Goal: Share content: Share content

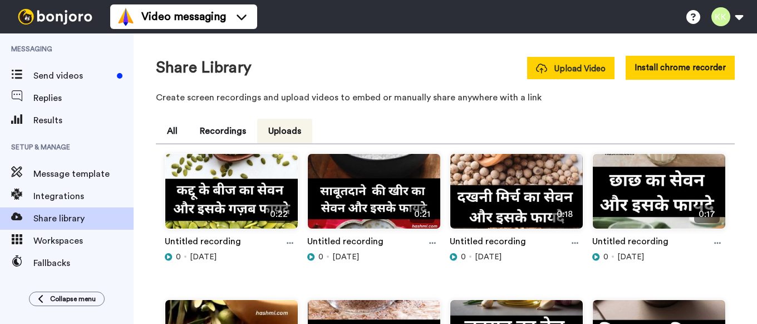
click at [567, 71] on span "Upload Video" at bounding box center [571, 69] width 70 height 12
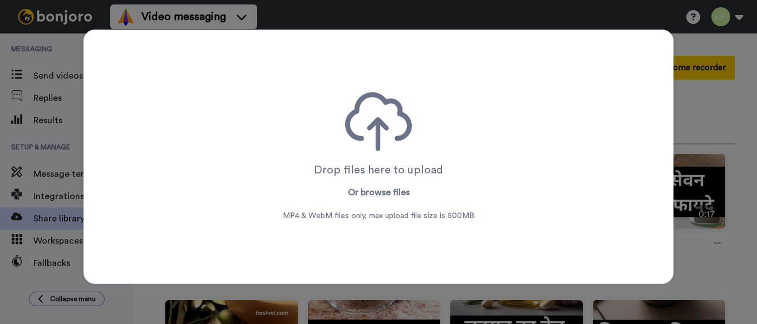
click at [370, 178] on div "Drop files here to upload Or browse files MP4 & WebM files only, max upload fil…" at bounding box center [379, 156] width 192 height 129
click at [379, 198] on button "browse" at bounding box center [376, 191] width 30 height 13
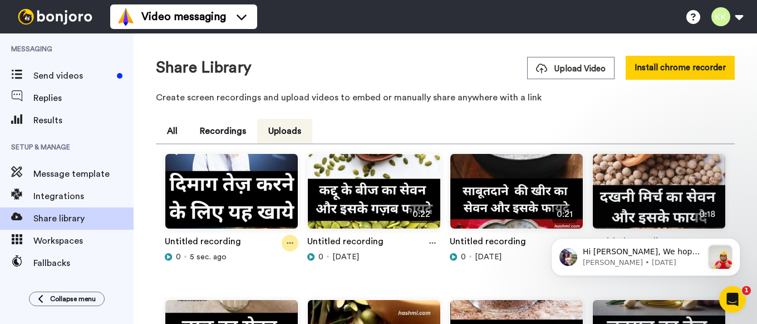
click at [287, 238] on div at bounding box center [290, 242] width 17 height 17
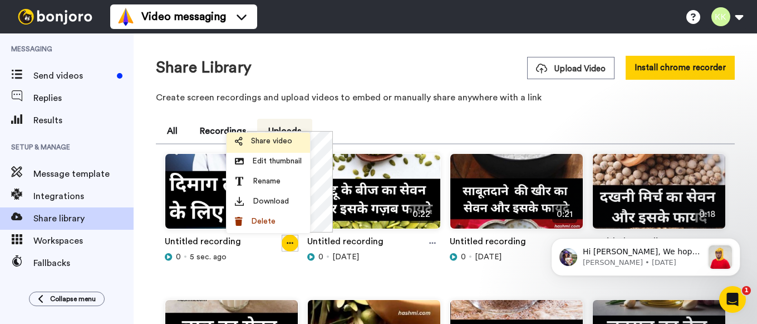
click at [278, 145] on span "Share video" at bounding box center [271, 140] width 41 height 11
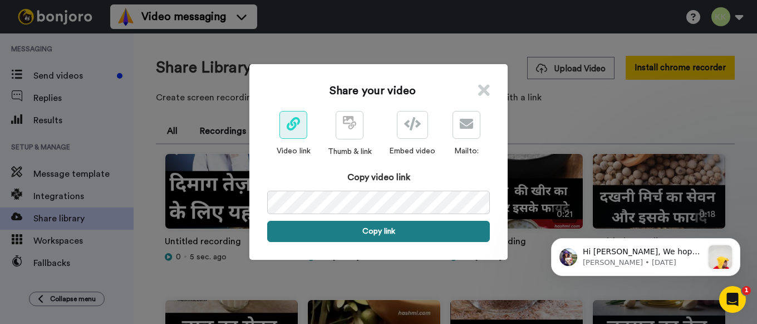
click at [382, 228] on button "Copy link" at bounding box center [378, 230] width 223 height 21
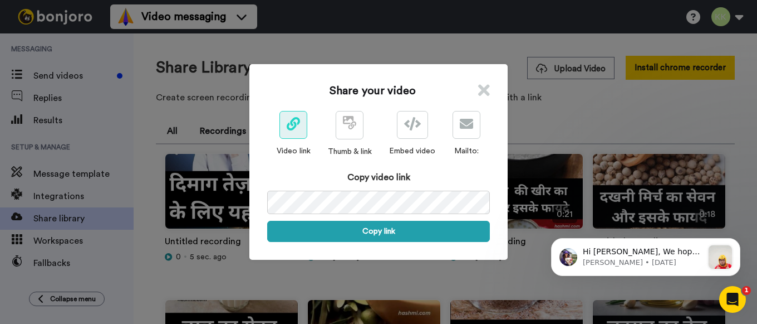
scroll to position [0, 52]
